Goal: Information Seeking & Learning: Learn about a topic

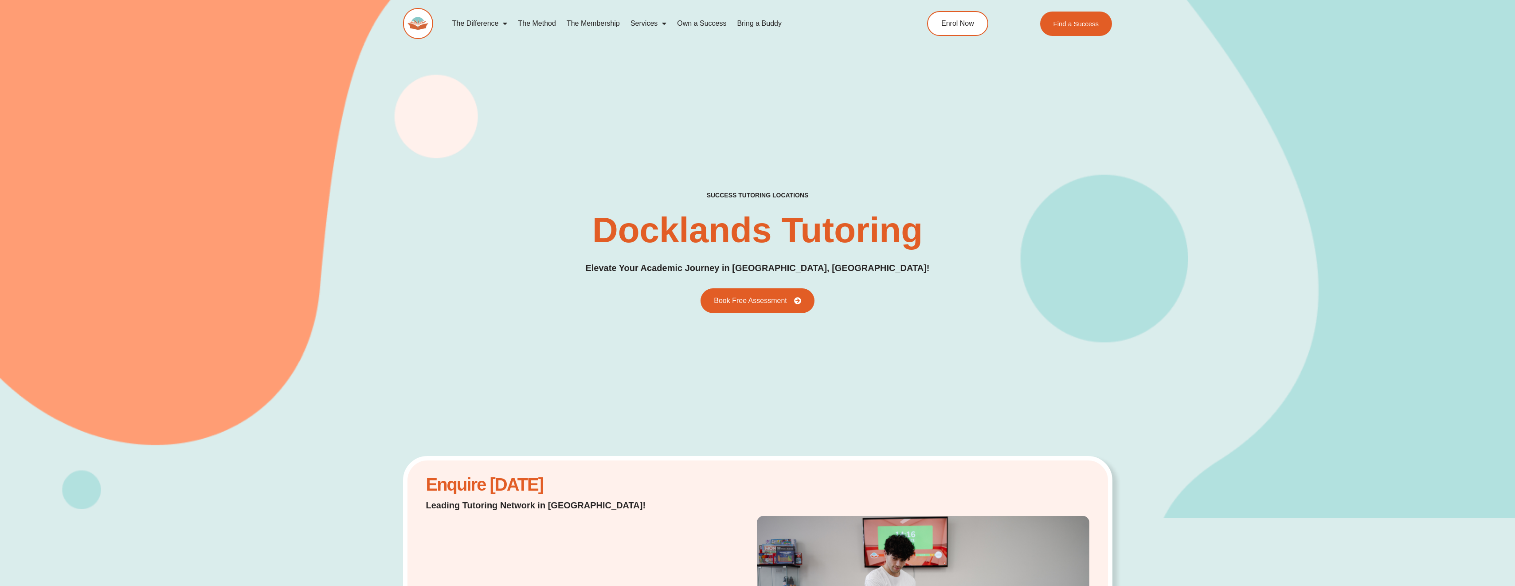
click at [693, 26] on link "Own a Success" at bounding box center [702, 23] width 60 height 20
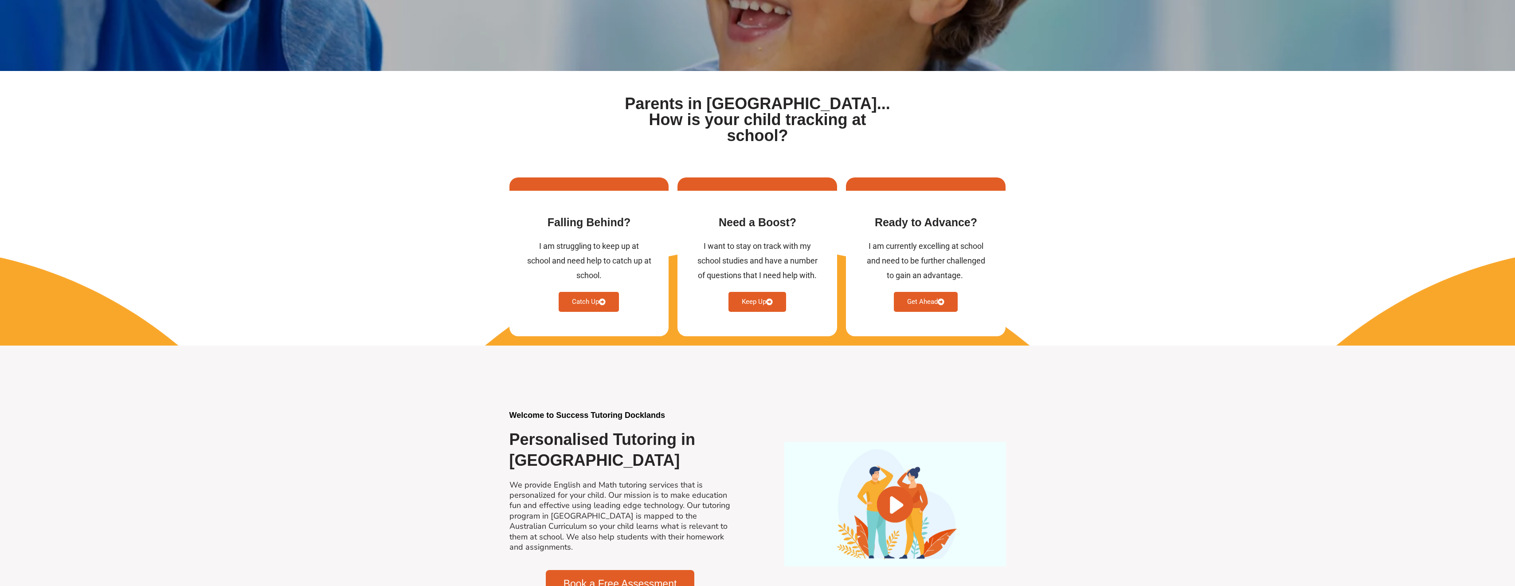
scroll to position [302, 0]
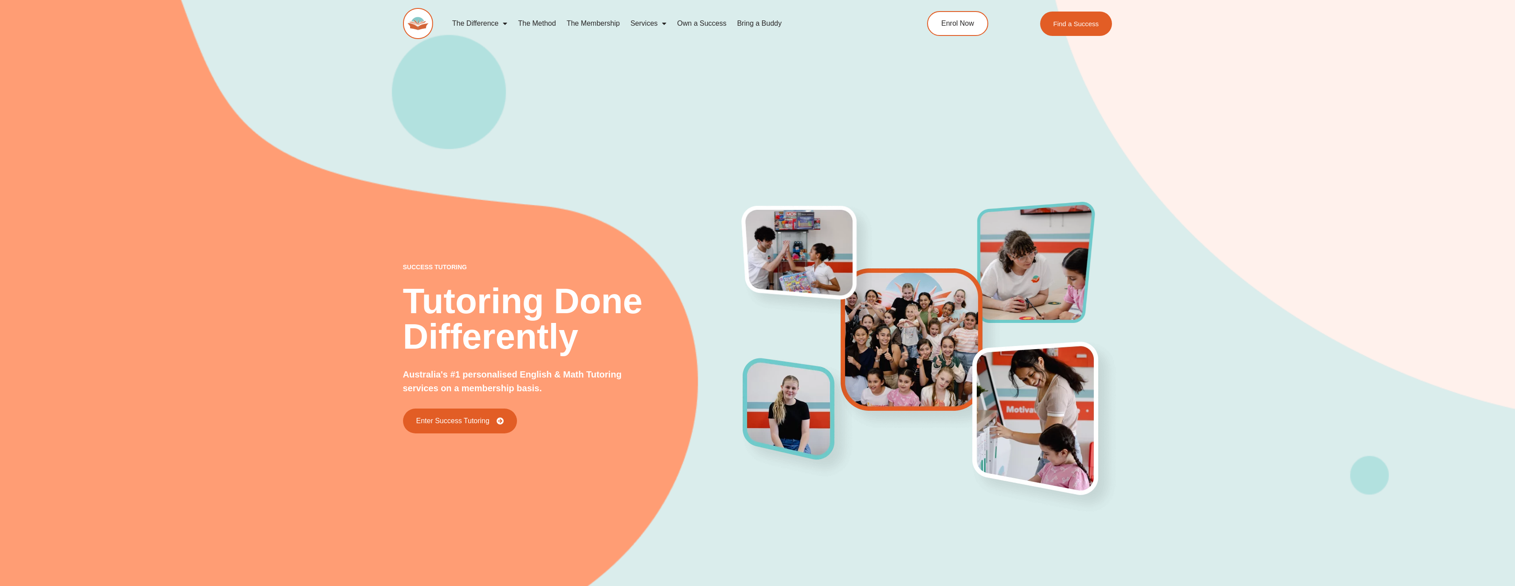
click at [535, 25] on link "The Method" at bounding box center [537, 23] width 48 height 20
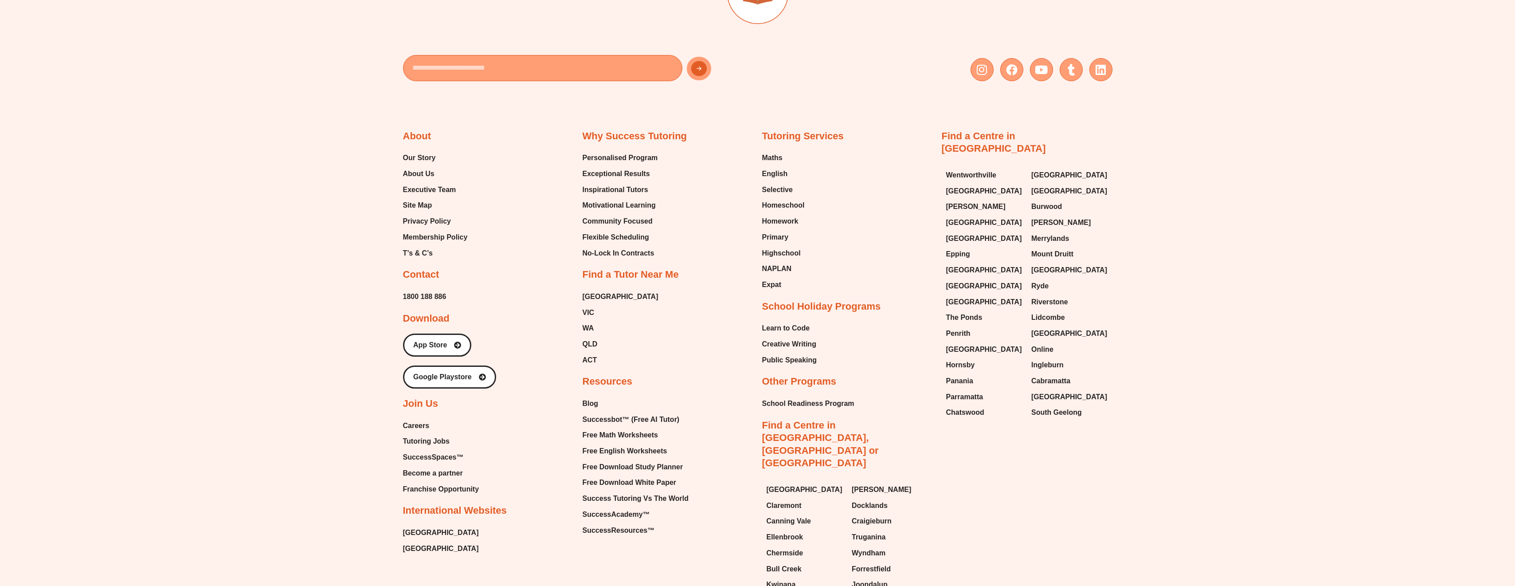
scroll to position [2621, 0]
click at [436, 181] on span "Executive Team" at bounding box center [429, 187] width 53 height 13
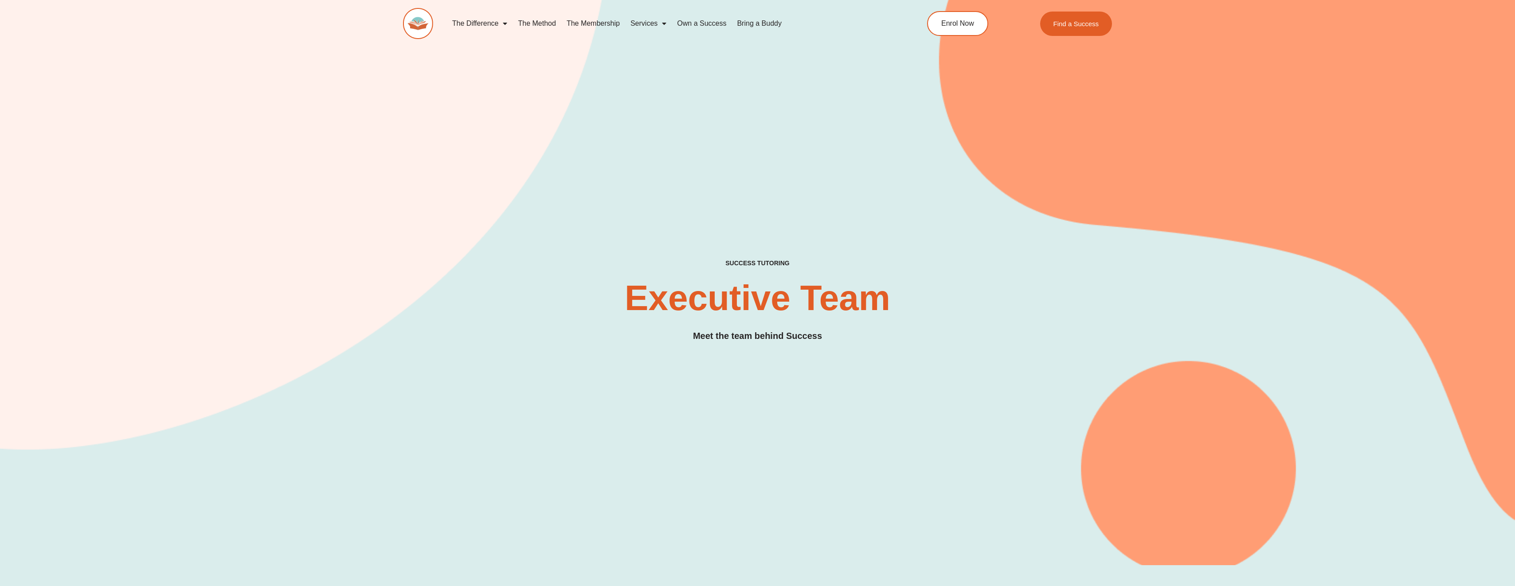
click at [721, 22] on link "Own a Success" at bounding box center [702, 23] width 60 height 20
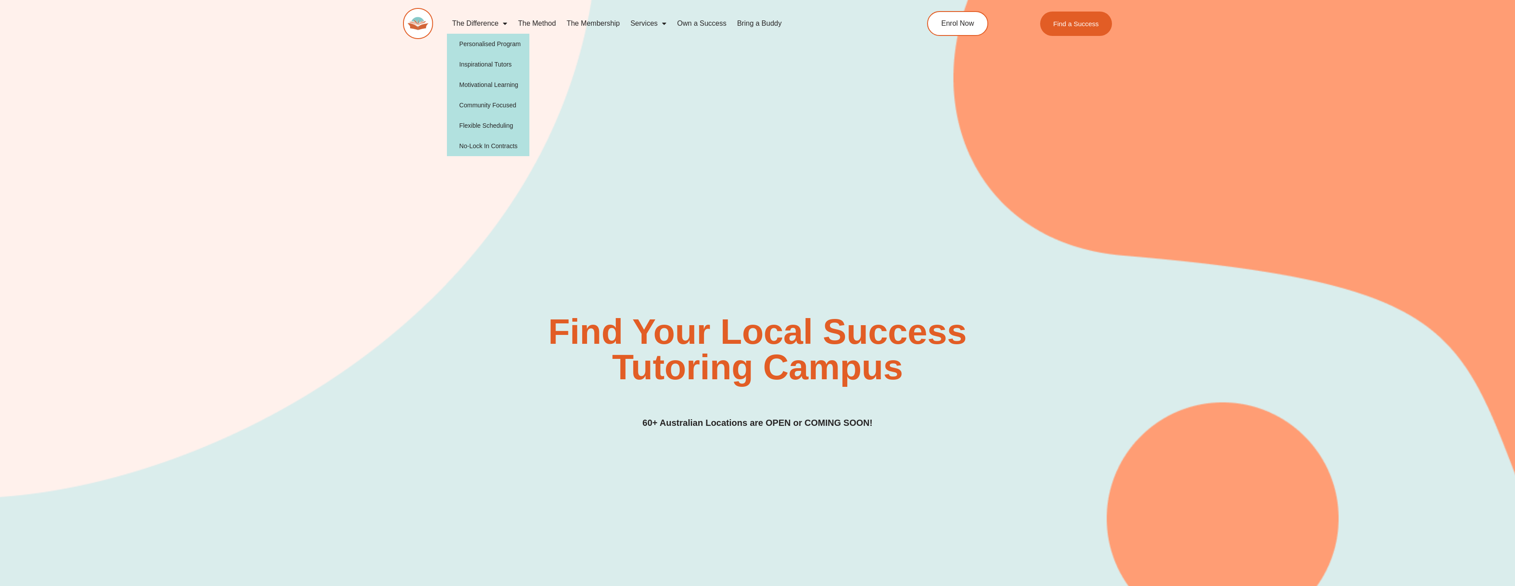
click at [478, 23] on link "The Difference" at bounding box center [480, 23] width 66 height 20
click at [542, 16] on link "The Method" at bounding box center [537, 23] width 48 height 20
click at [540, 20] on link "The Method" at bounding box center [537, 23] width 48 height 20
click at [539, 27] on link "The Method" at bounding box center [537, 23] width 48 height 20
click at [572, 21] on link "The Membership" at bounding box center [593, 23] width 64 height 20
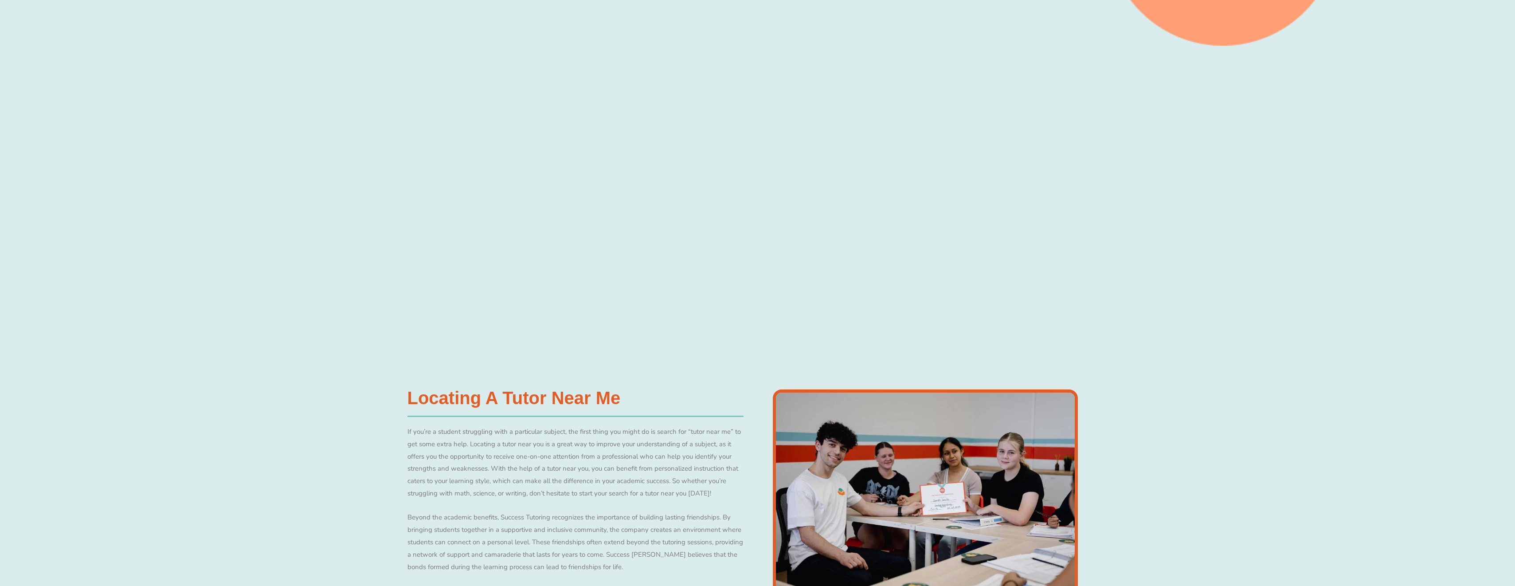
scroll to position [638, 0]
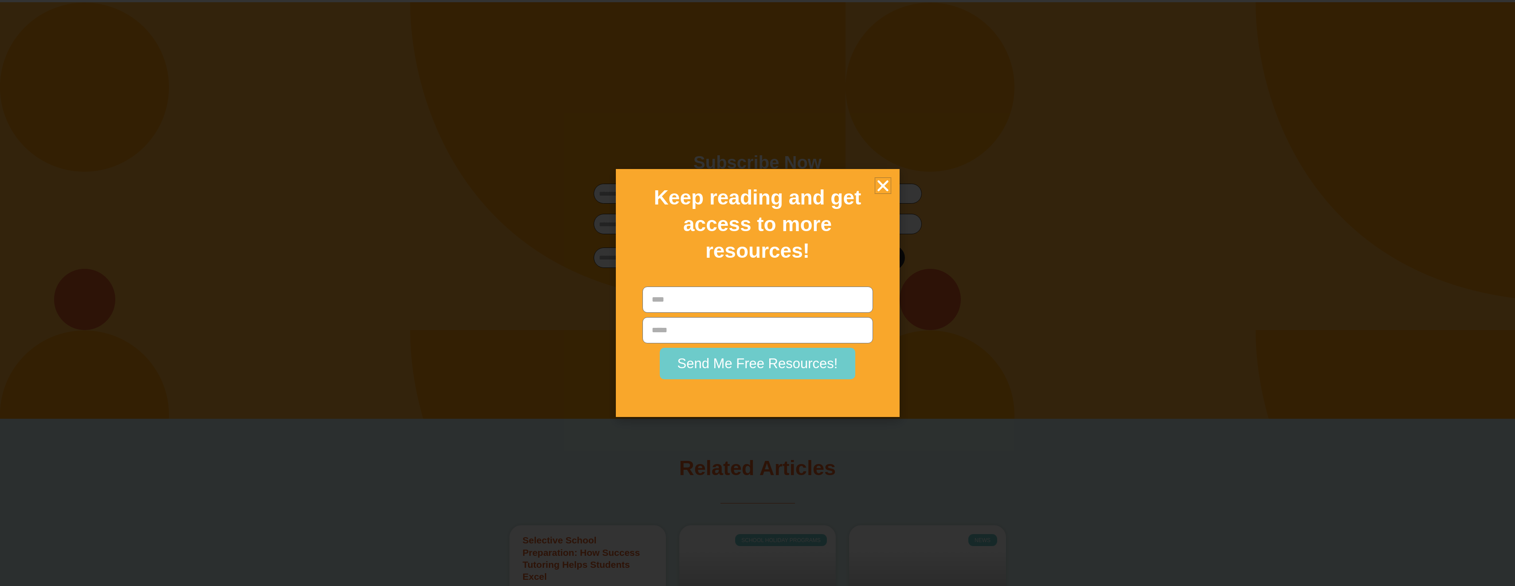
scroll to position [1797, 0]
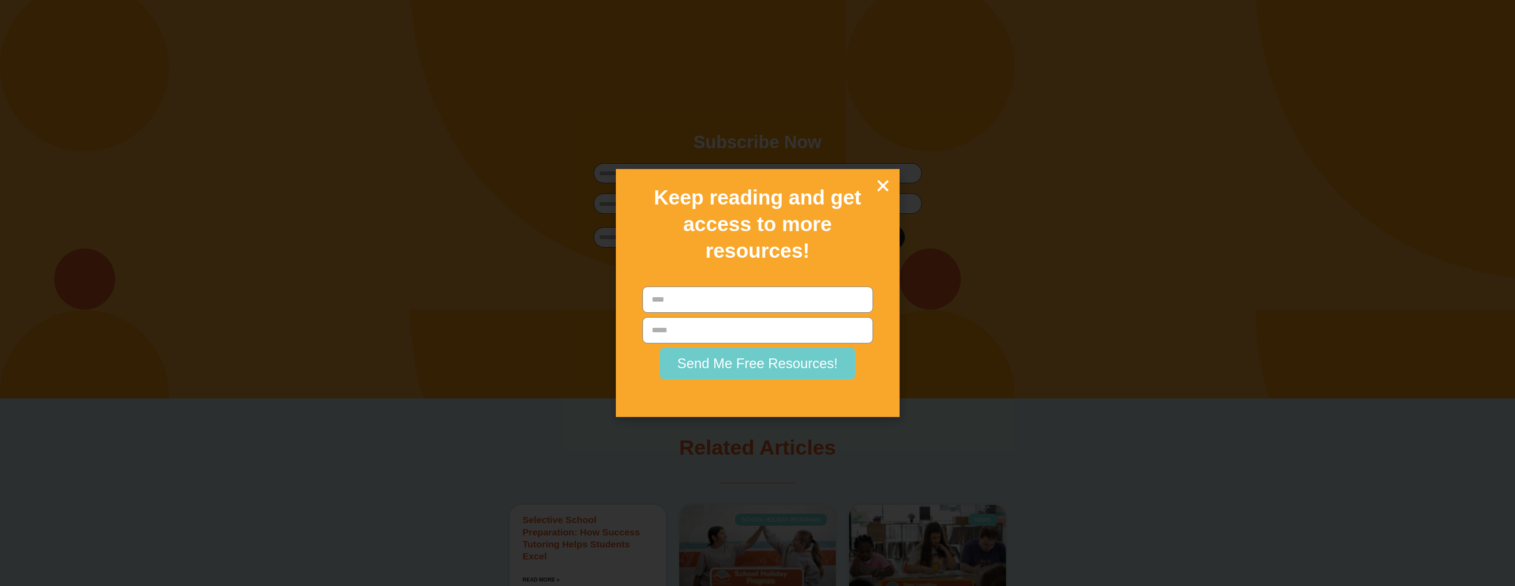
click at [880, 189] on icon "Close" at bounding box center [883, 186] width 16 height 16
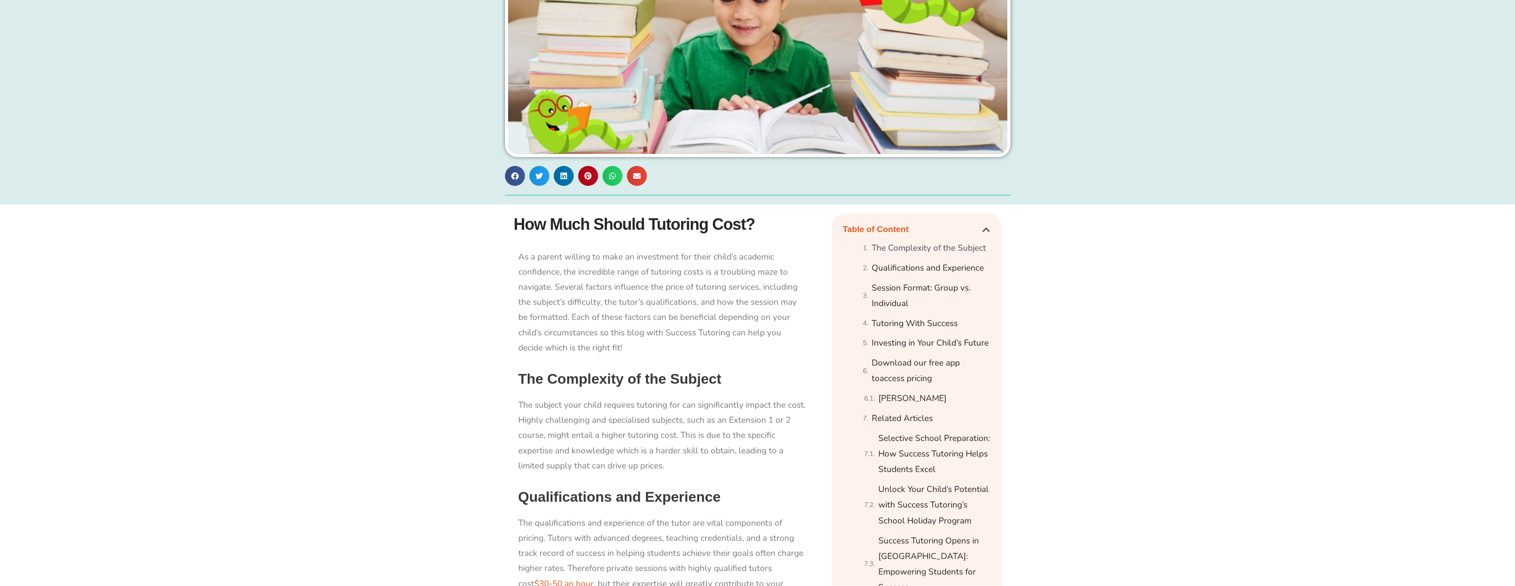
scroll to position [241, 0]
